Goal: Complete application form

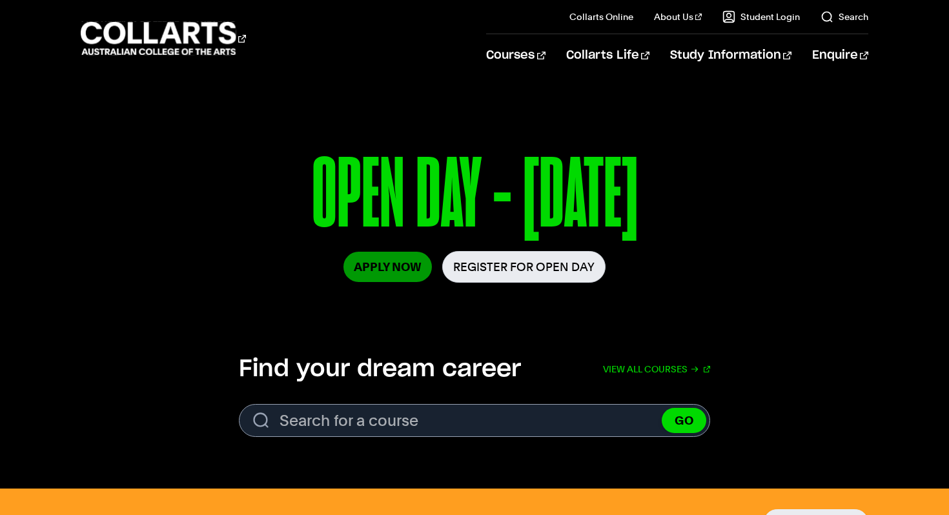
scroll to position [163, 0]
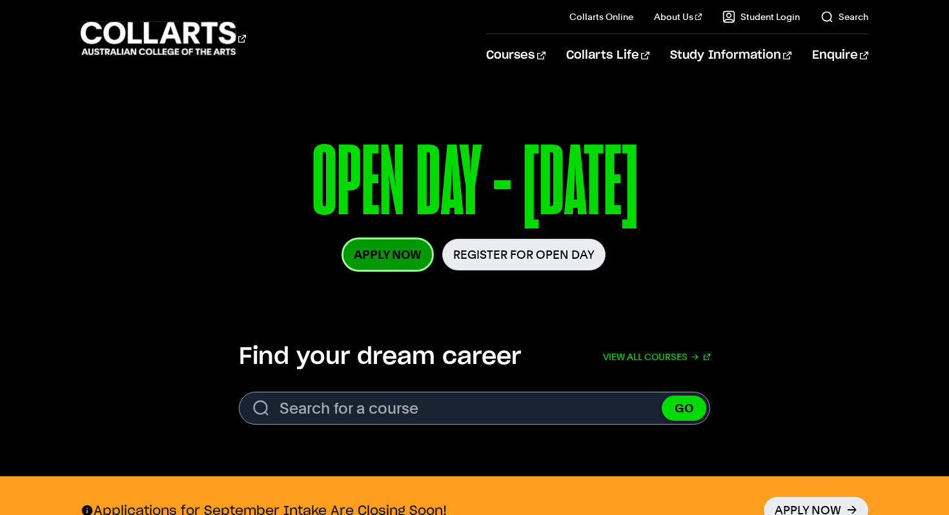
click at [393, 252] on link "Apply Now" at bounding box center [387, 255] width 88 height 30
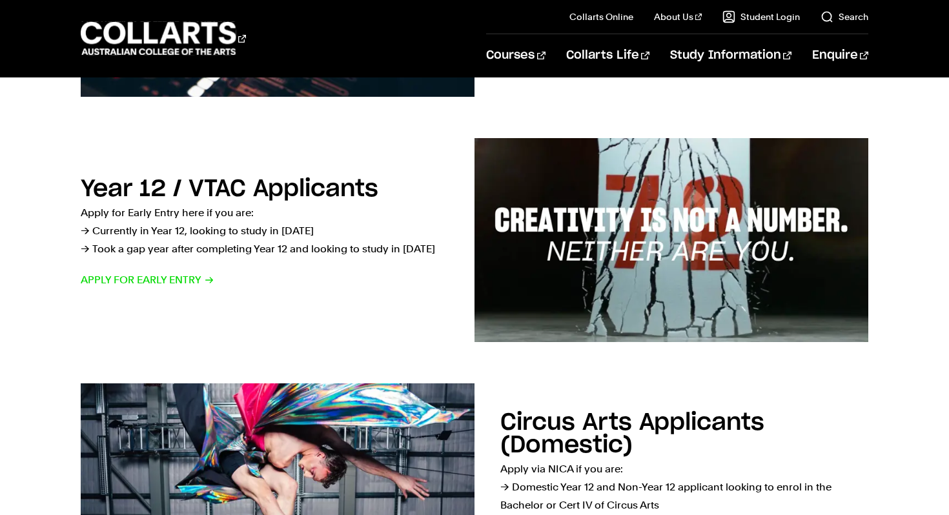
scroll to position [416, 0]
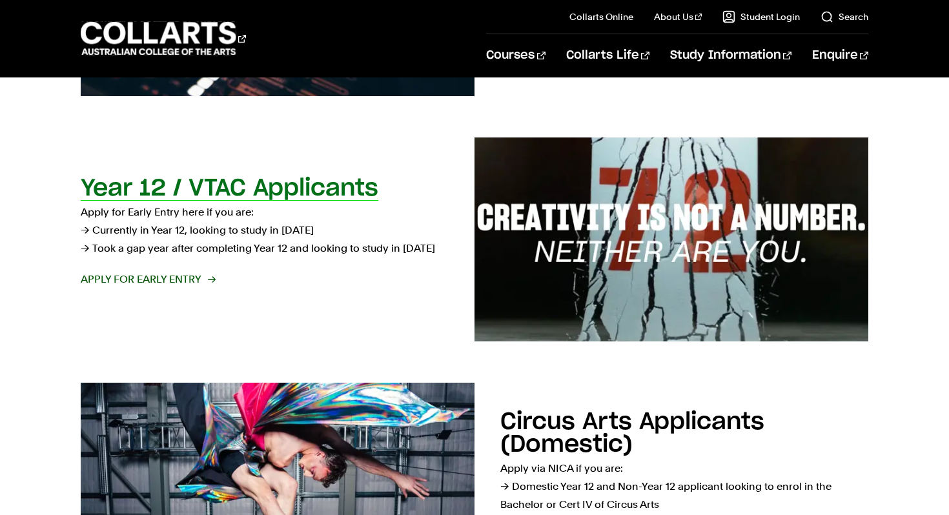
click at [307, 189] on h2 "Year 12 / VTAC Applicants" at bounding box center [230, 188] width 298 height 23
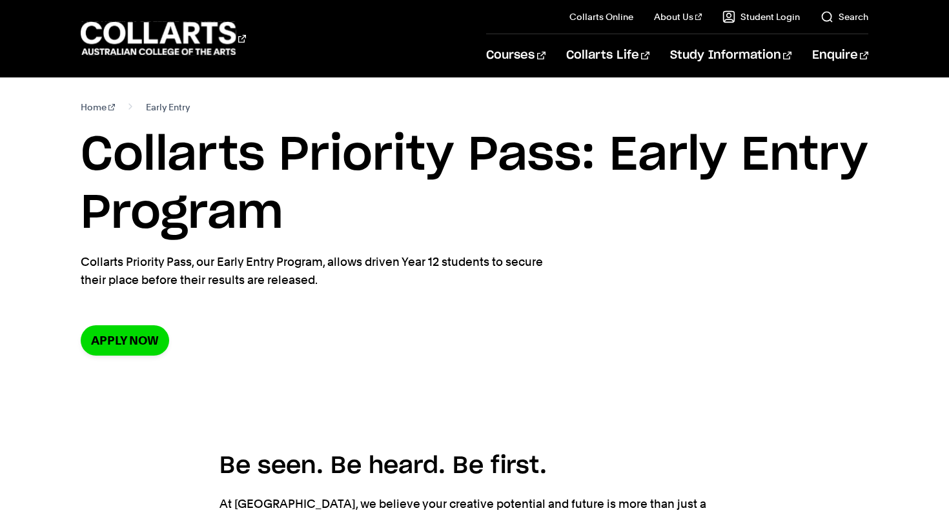
click at [161, 316] on section "Home Early Entry Collarts Priority Pass: Early Entry Program Collarts Priority …" at bounding box center [475, 237] width 788 height 320
click at [142, 353] on link "Apply now" at bounding box center [125, 340] width 88 height 30
